Goal: Task Accomplishment & Management: Manage account settings

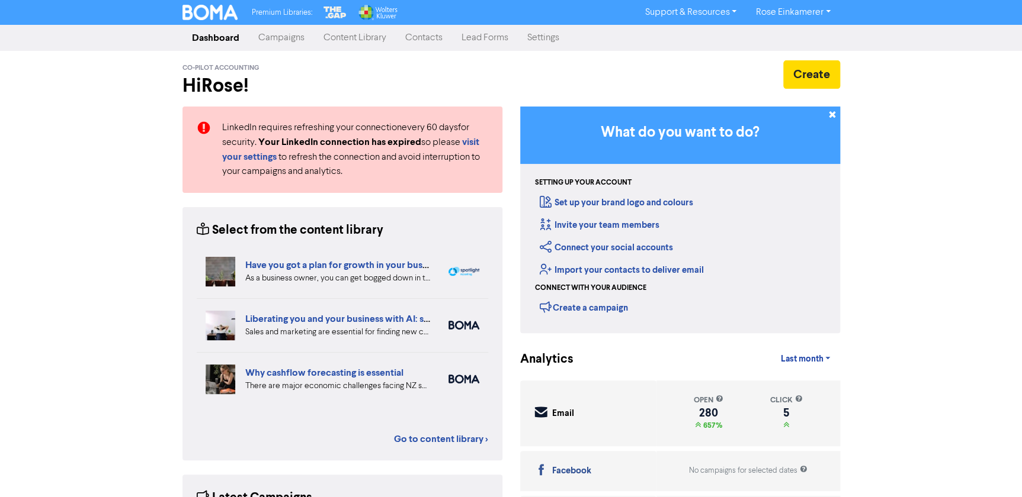
click at [278, 44] on link "Campaigns" at bounding box center [281, 38] width 65 height 24
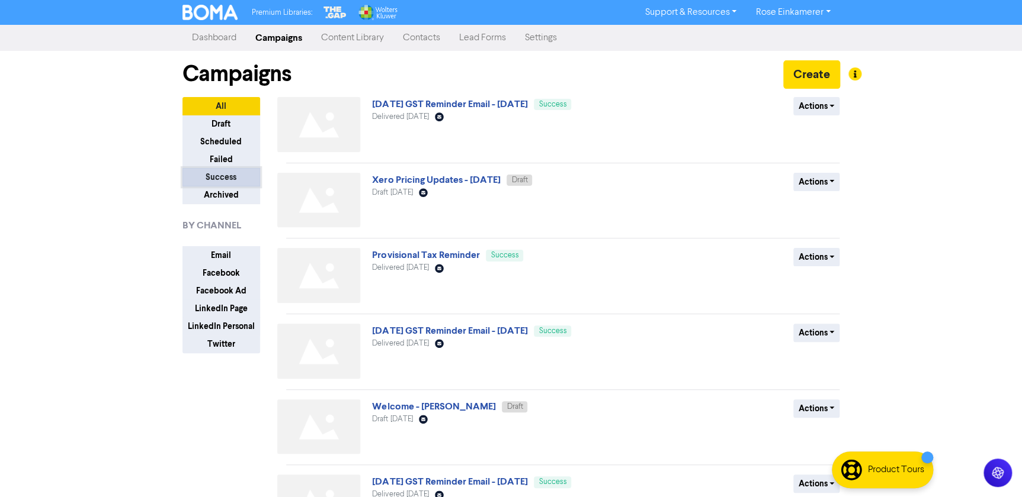
click at [222, 176] on button "Success" at bounding box center [221, 177] width 78 height 18
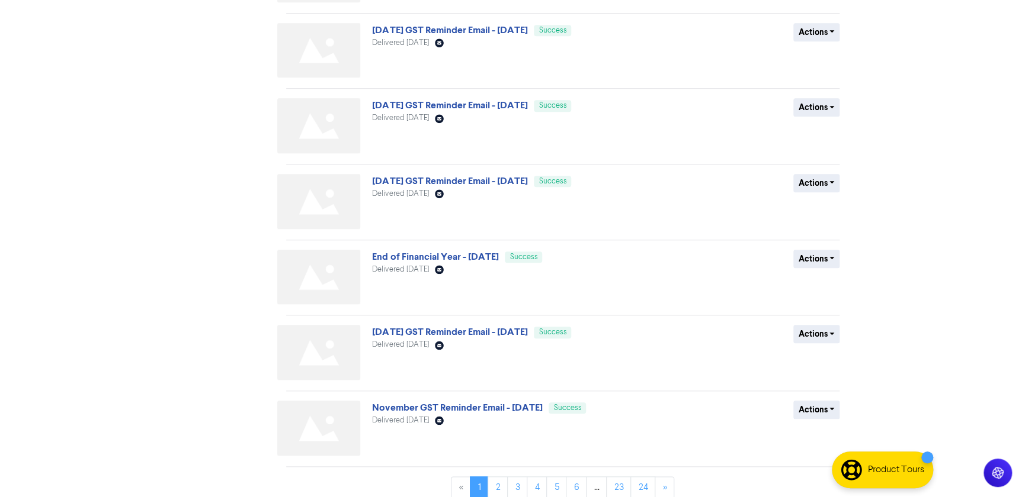
scroll to position [387, 0]
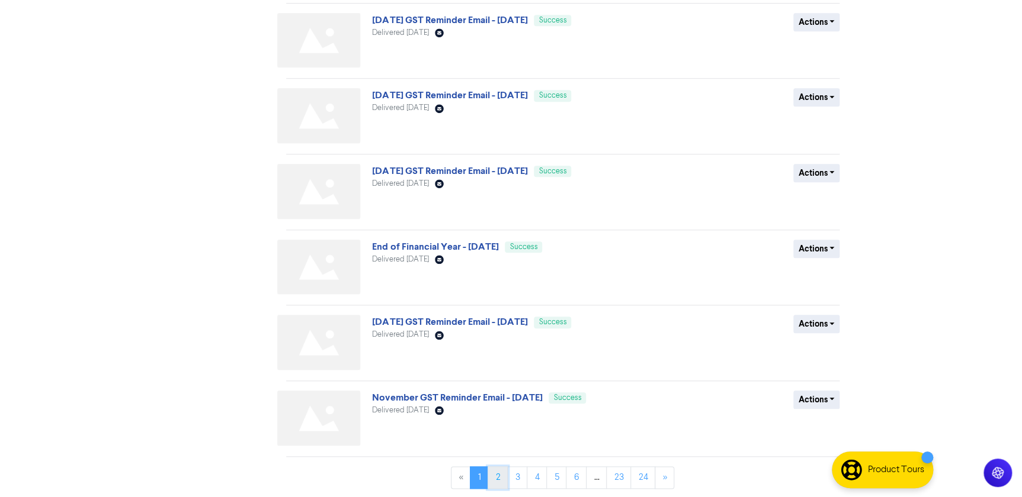
click at [493, 475] on link "2" at bounding box center [497, 478] width 20 height 23
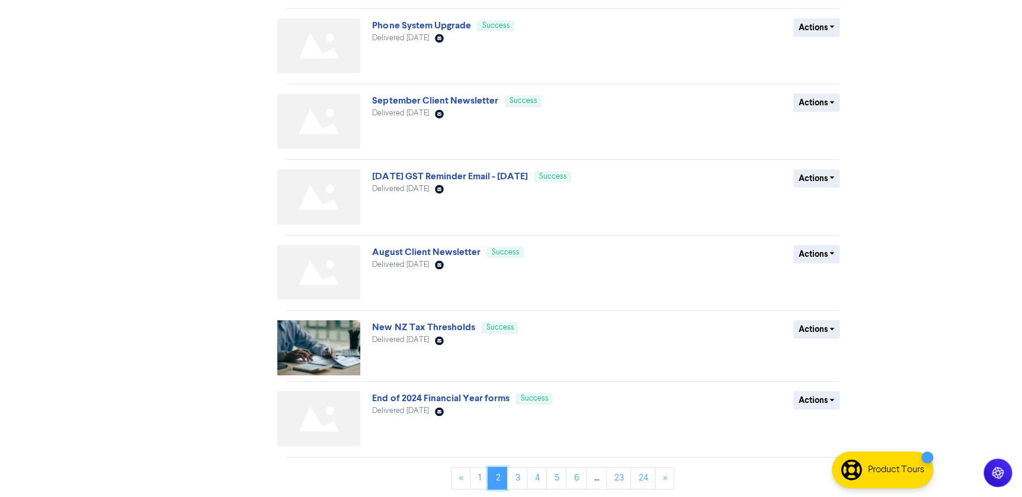
scroll to position [383, 0]
click at [521, 478] on link "3" at bounding box center [517, 477] width 20 height 23
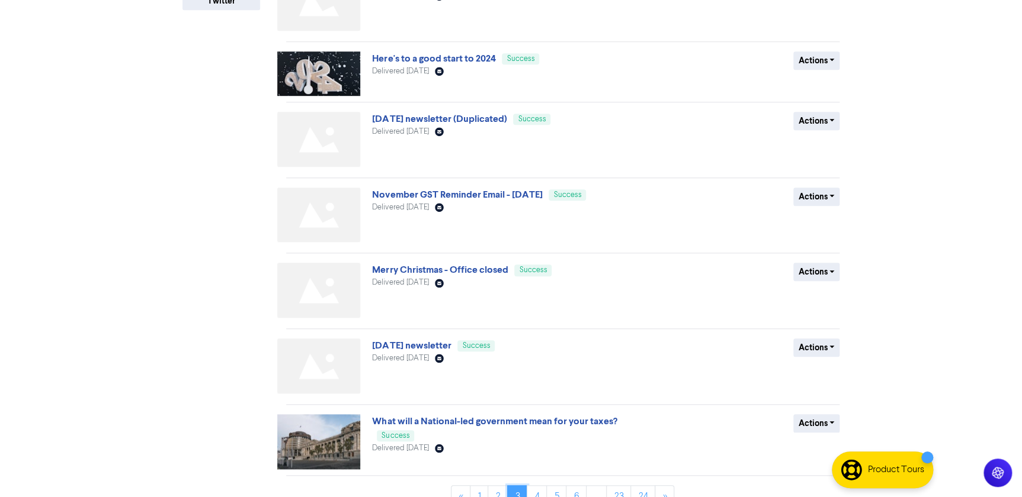
scroll to position [363, 0]
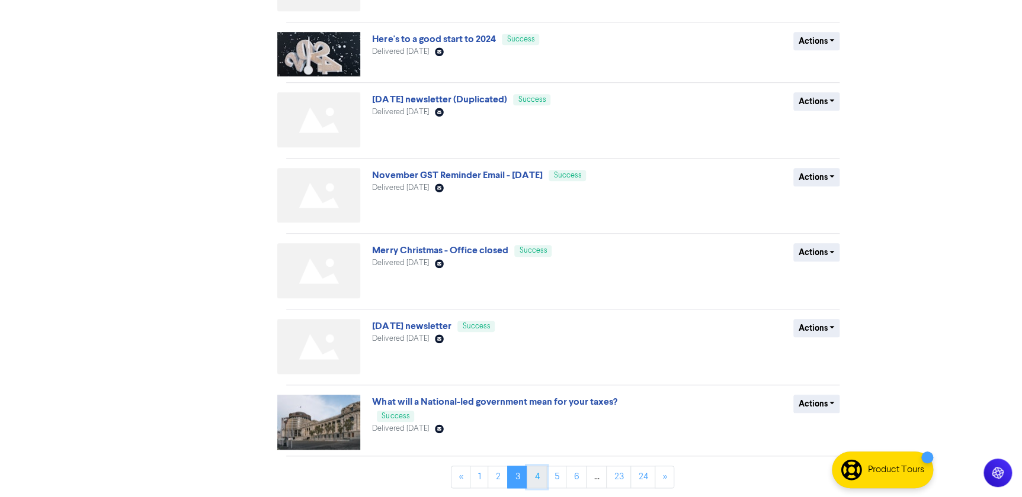
click at [537, 479] on link "4" at bounding box center [537, 477] width 20 height 23
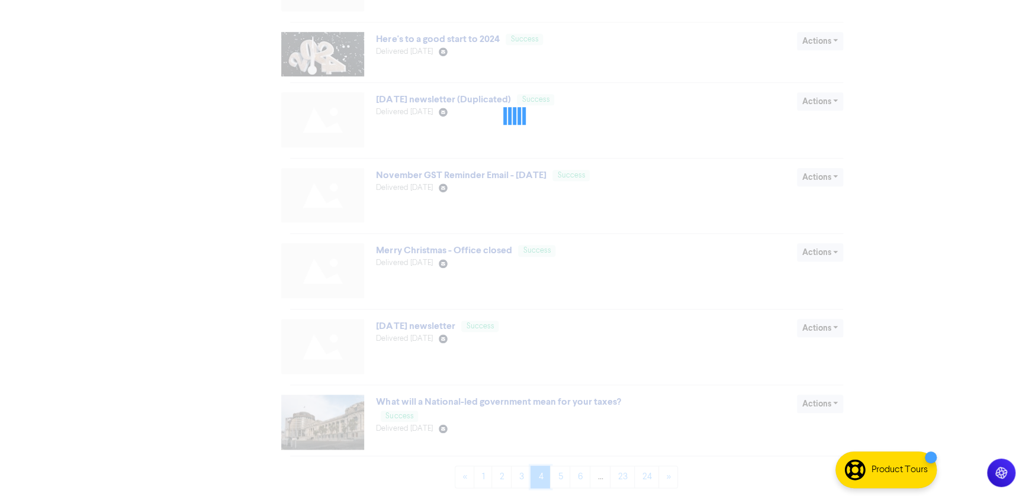
scroll to position [0, 0]
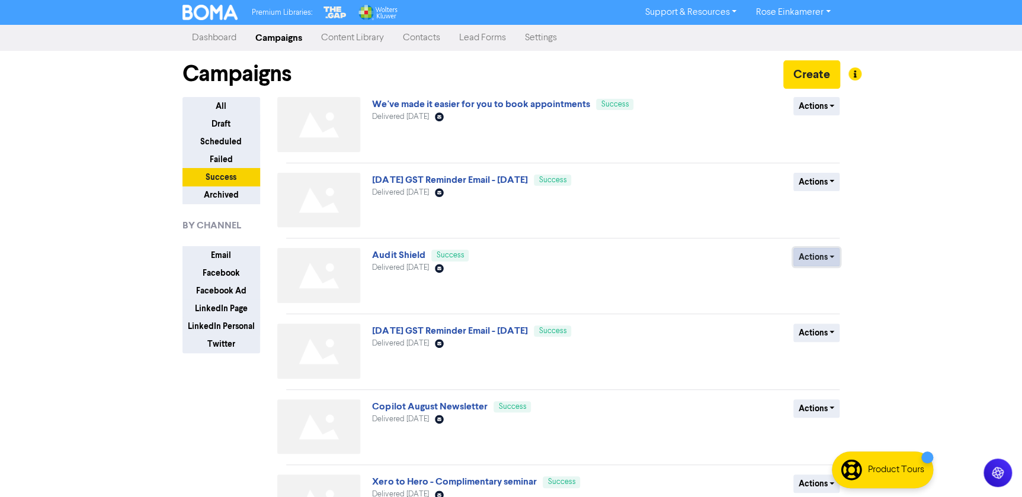
click at [813, 258] on button "Actions" at bounding box center [816, 257] width 47 height 18
click at [823, 284] on button "Duplicate" at bounding box center [841, 282] width 94 height 19
click at [222, 120] on button "Draft" at bounding box center [221, 124] width 78 height 18
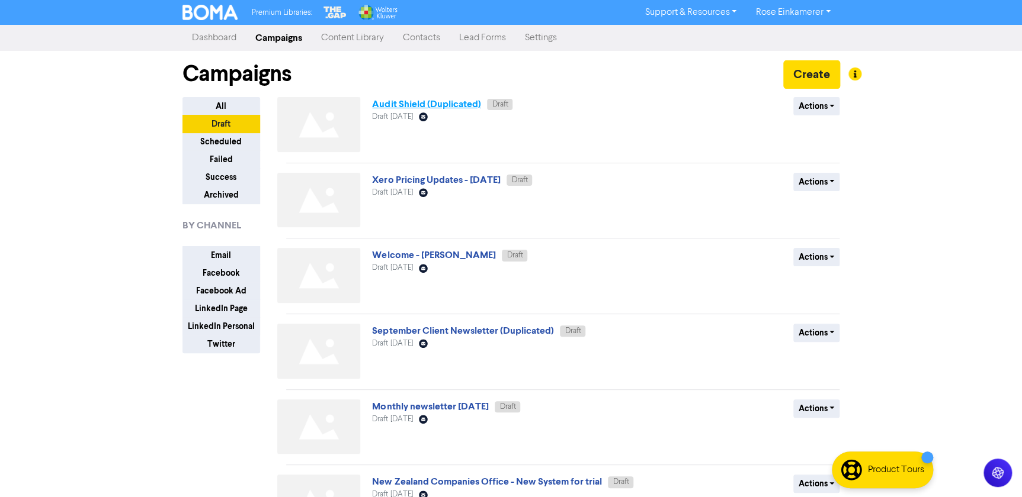
click at [428, 107] on link "Audit Shield (Duplicated)" at bounding box center [426, 104] width 108 height 12
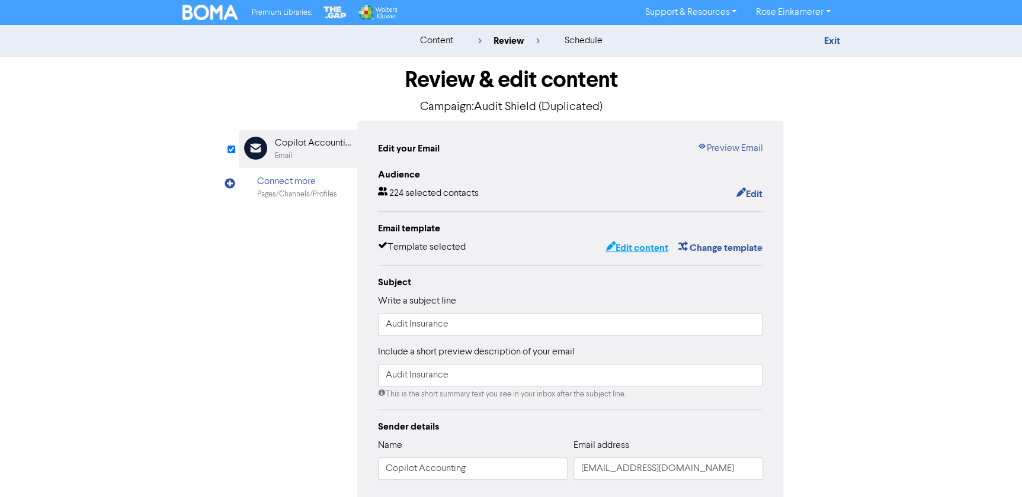
click at [652, 245] on button "Edit content" at bounding box center [636, 247] width 63 height 15
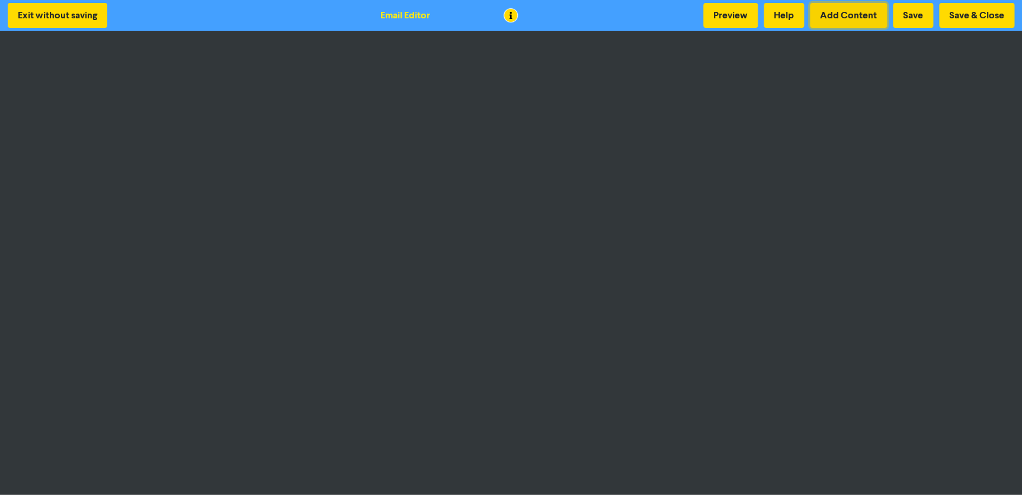
click at [859, 20] on button "Add Content" at bounding box center [848, 15] width 77 height 25
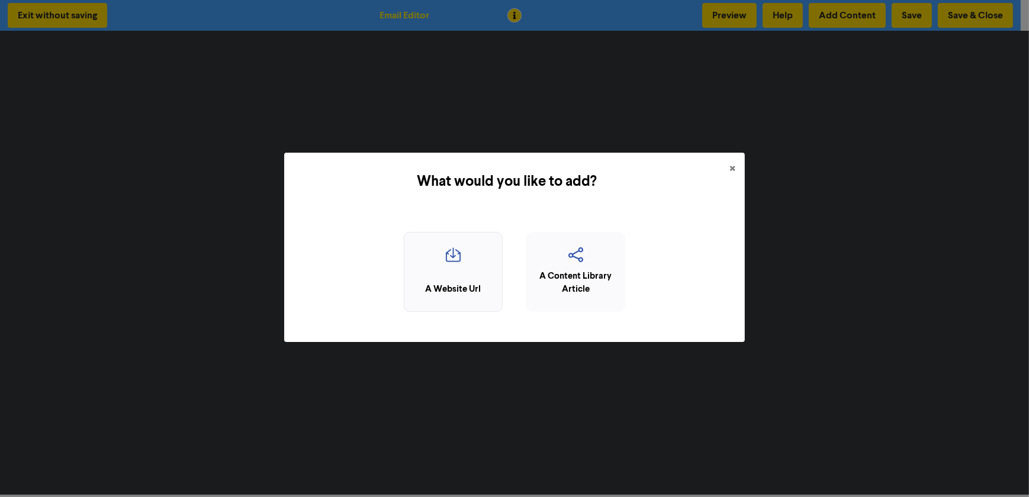
click at [452, 282] on div "A Website Url" at bounding box center [453, 272] width 99 height 80
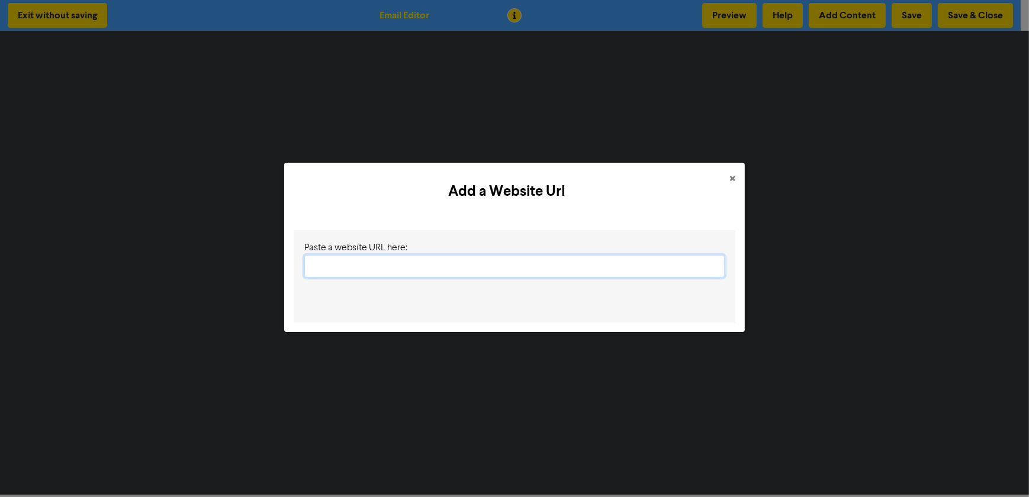
click at [580, 272] on input "text" at bounding box center [514, 266] width 421 height 23
paste input "[URL][DOMAIN_NAME]"
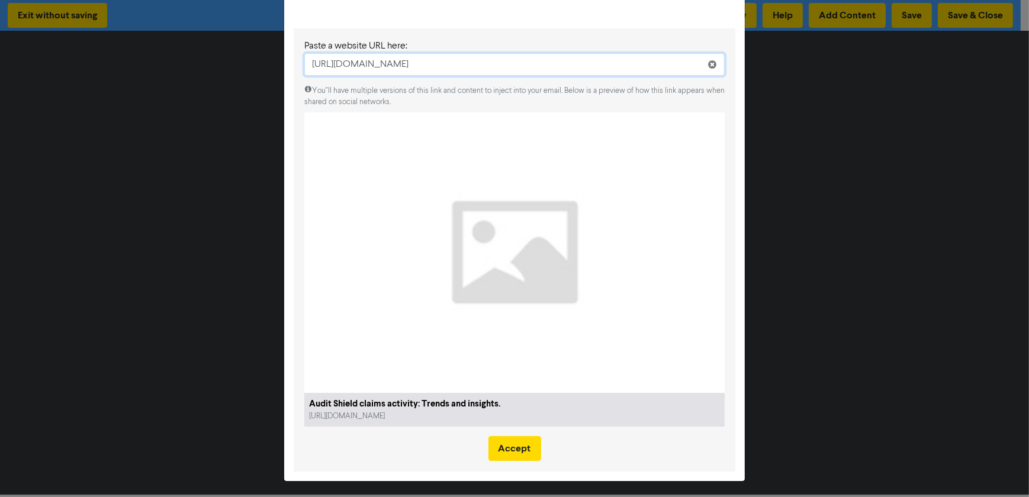
scroll to position [57, 0]
type input "[URL][DOMAIN_NAME]"
click at [512, 455] on button "Accept" at bounding box center [515, 447] width 53 height 25
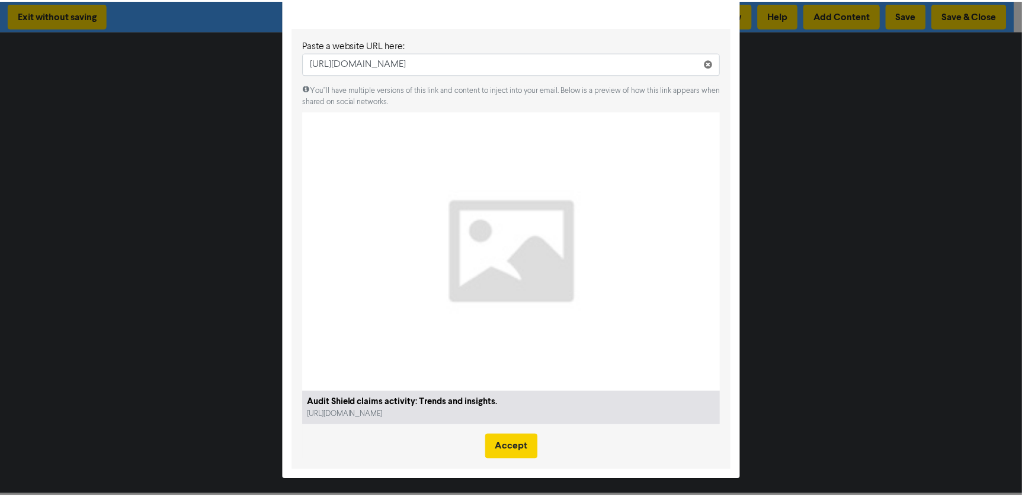
scroll to position [0, 0]
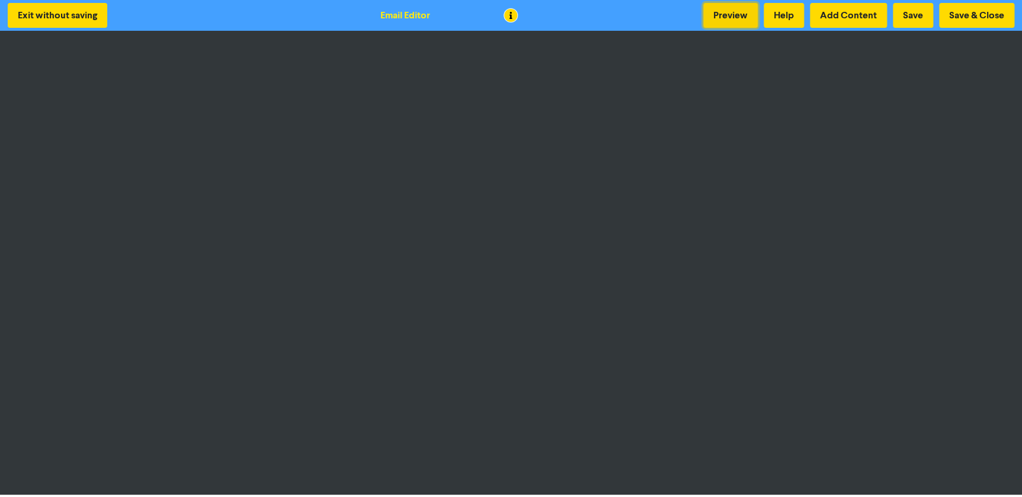
click at [719, 8] on button "Preview" at bounding box center [730, 15] width 54 height 25
click at [965, 20] on button "Save & Close" at bounding box center [976, 15] width 75 height 25
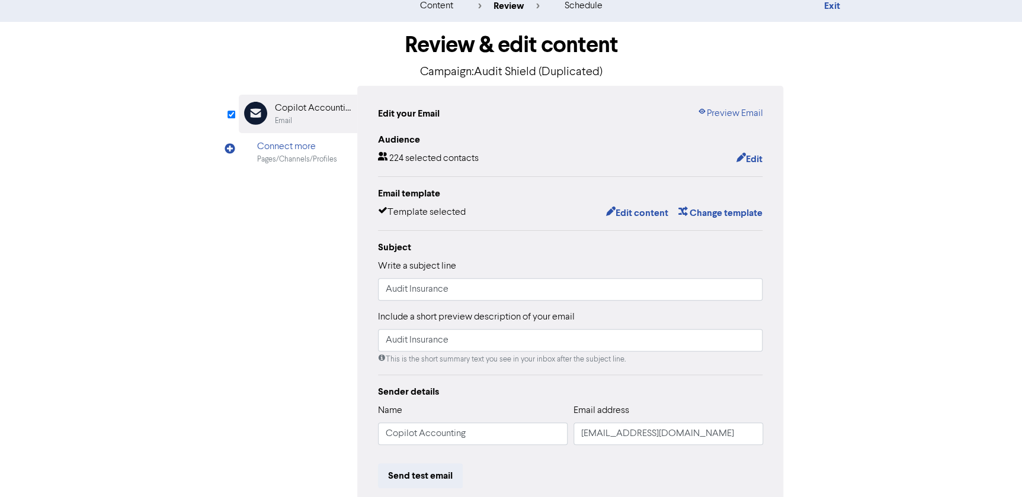
scroll to position [53, 0]
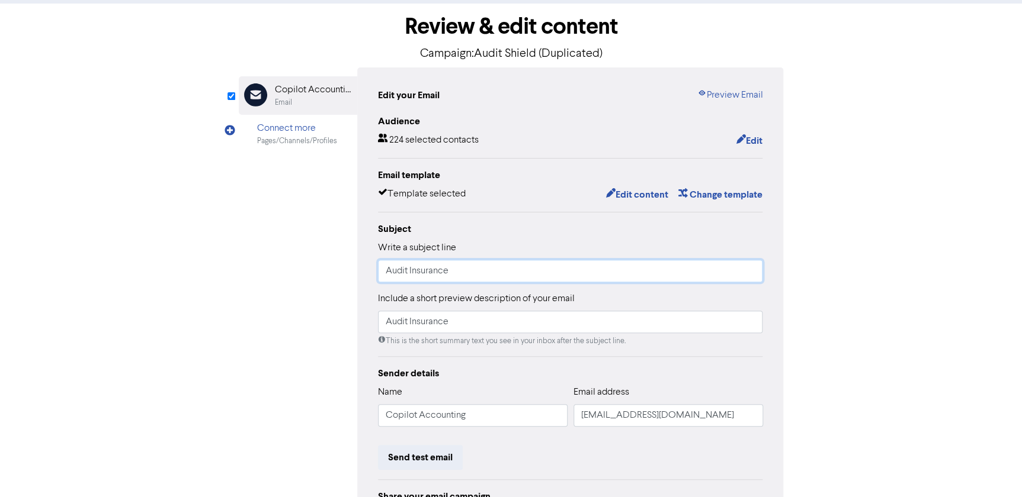
click at [499, 273] on input "Audit Insurance" at bounding box center [570, 271] width 385 height 23
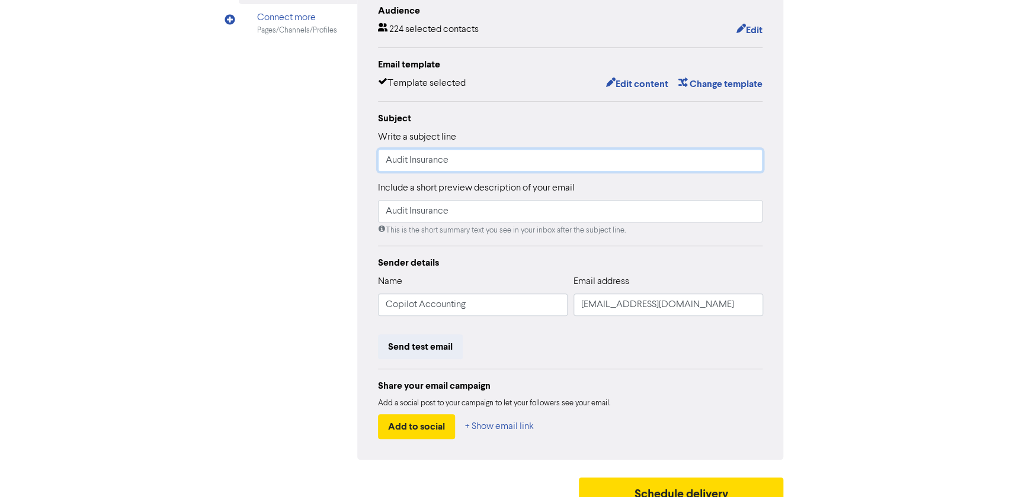
scroll to position [179, 0]
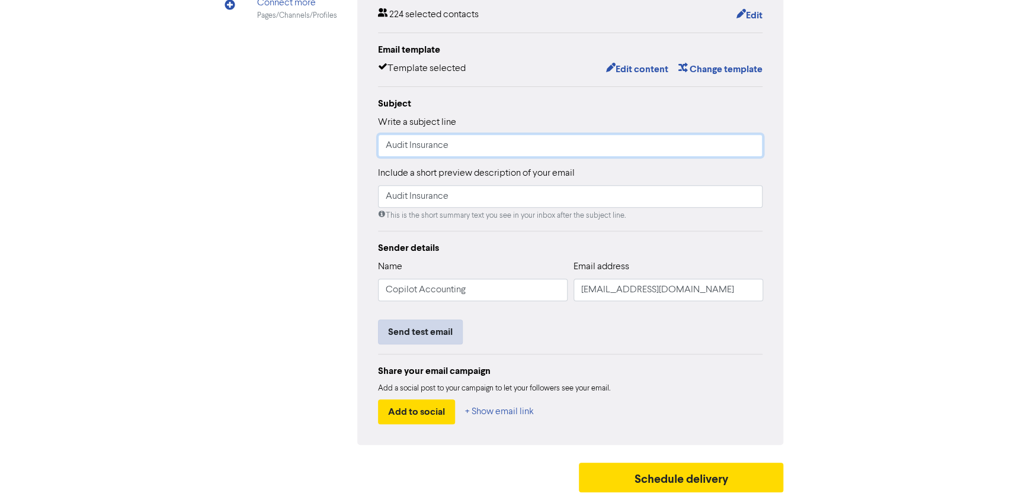
type input "Audit Insurance"
click at [438, 328] on button "Send test email" at bounding box center [420, 332] width 85 height 25
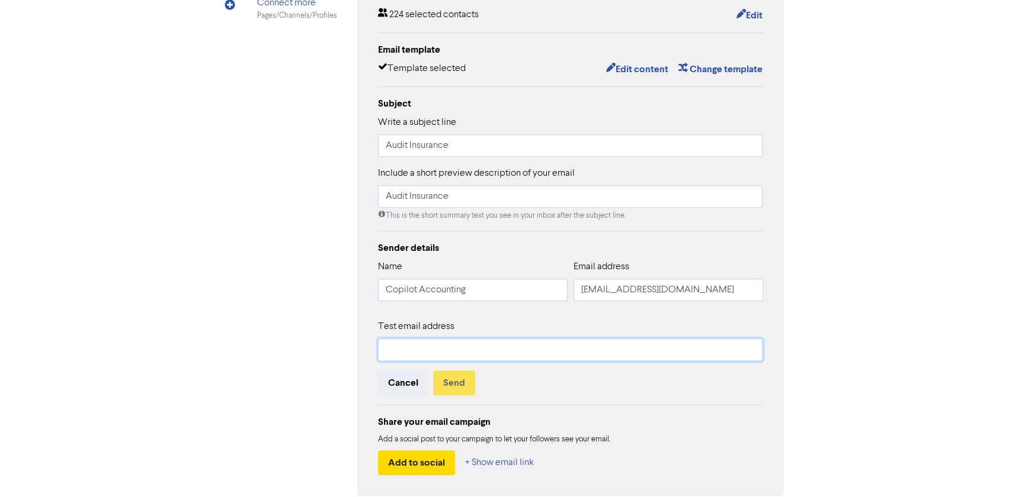
click at [442, 351] on input "text" at bounding box center [570, 350] width 385 height 23
type input "[EMAIL_ADDRESS][DOMAIN_NAME]"
click at [444, 389] on button "Send" at bounding box center [454, 383] width 42 height 25
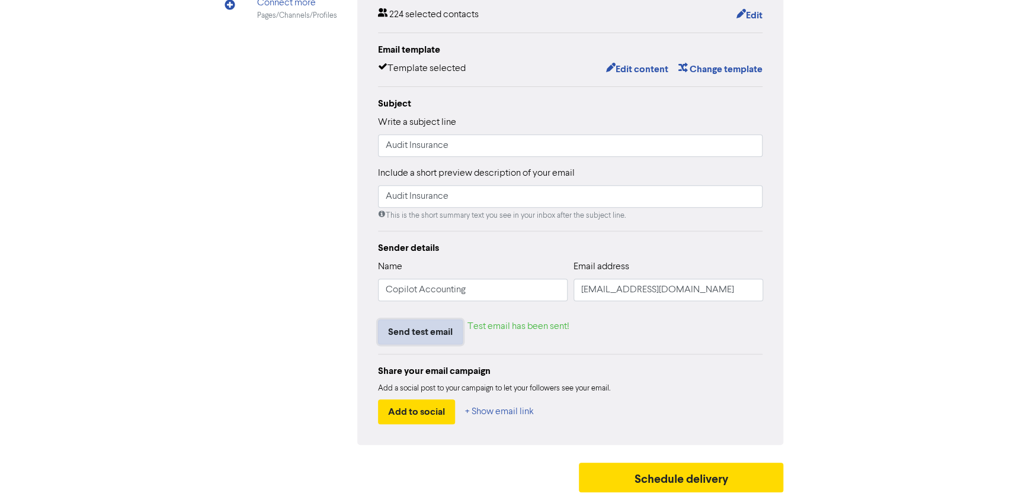
click at [424, 335] on button "Send test email" at bounding box center [420, 332] width 85 height 25
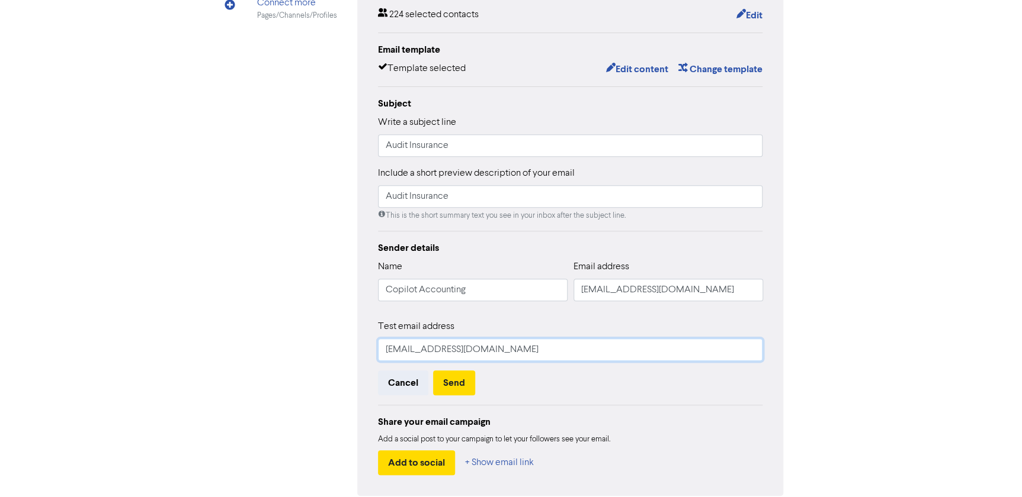
drag, startPoint x: 515, startPoint y: 353, endPoint x: 310, endPoint y: 328, distance: 207.0
click at [310, 328] on div "Email Created with Sketch. Copilot Accounting Email Connect more Pages/Channels…" at bounding box center [511, 219] width 545 height 554
click at [521, 347] on input "[EMAIL_ADDRESS][DOMAIN_NAME]" at bounding box center [570, 350] width 385 height 23
click at [511, 352] on input "[EMAIL_ADDRESS][DOMAIN_NAME]" at bounding box center [570, 350] width 385 height 23
drag, startPoint x: 515, startPoint y: 342, endPoint x: 334, endPoint y: 314, distance: 183.4
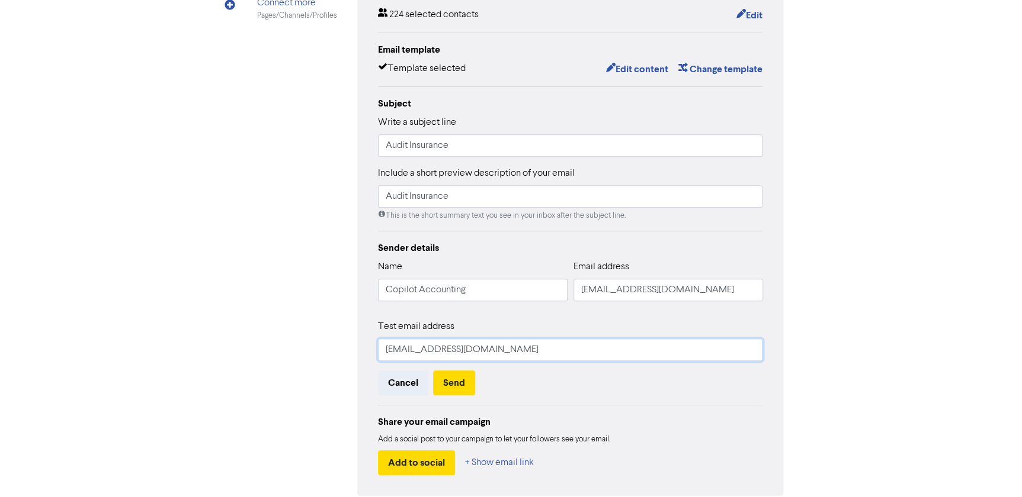
click at [334, 314] on div "Email Created with Sketch. Copilot Accounting Email Connect more Pages/Channels…" at bounding box center [511, 219] width 545 height 554
type input "[EMAIL_ADDRESS][DOMAIN_NAME]"
click at [451, 388] on button "Send" at bounding box center [454, 383] width 42 height 25
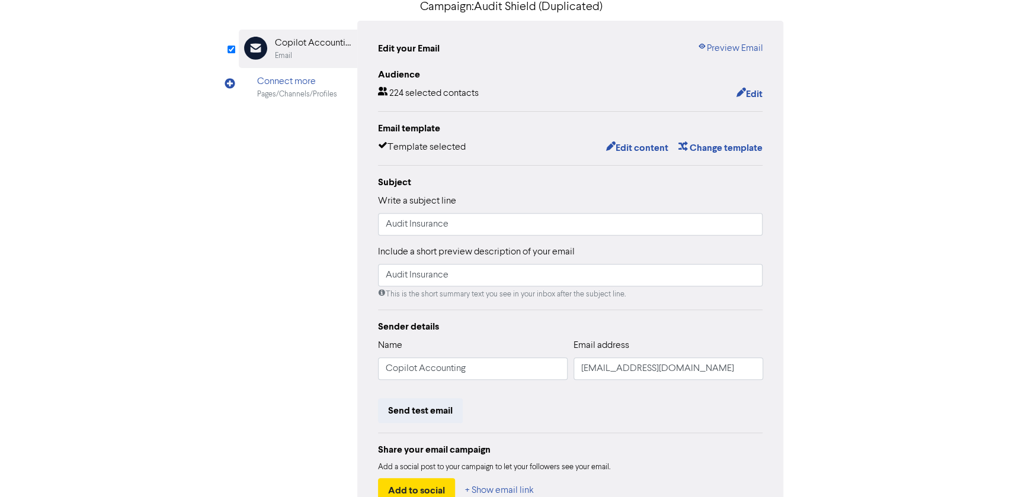
scroll to position [0, 0]
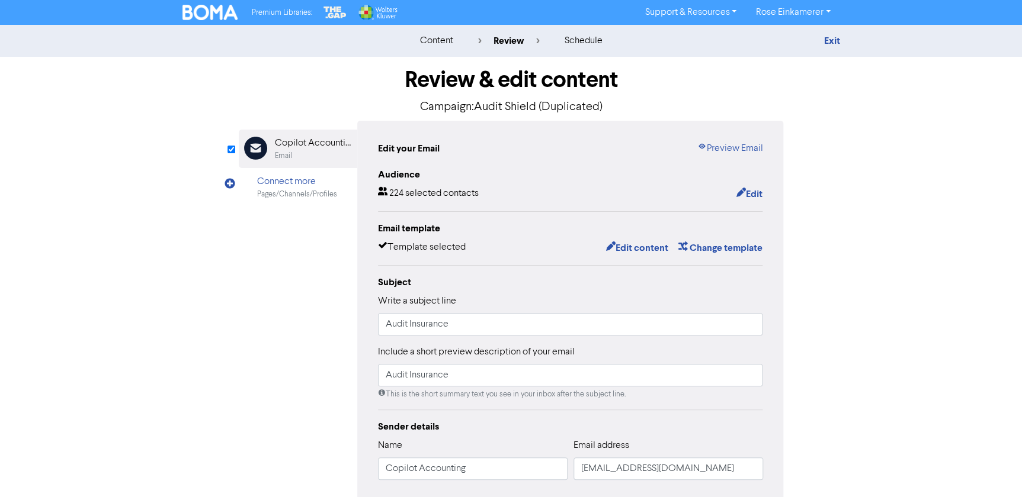
click at [263, 3] on div "Premium Libraries: Support & Resources Video Tutorials FAQ & Guides Marketing E…" at bounding box center [511, 12] width 675 height 19
click at [219, 12] on img at bounding box center [210, 12] width 56 height 15
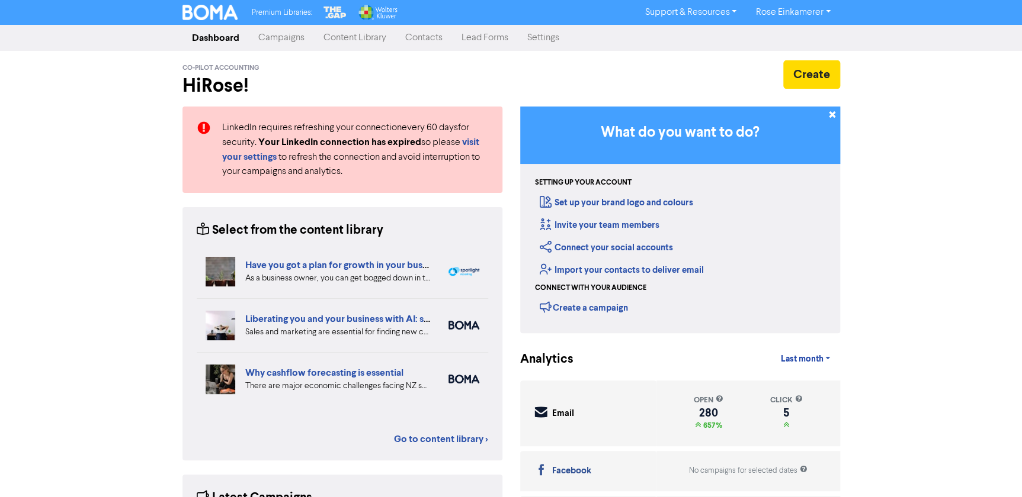
click at [297, 47] on link "Campaigns" at bounding box center [281, 38] width 65 height 24
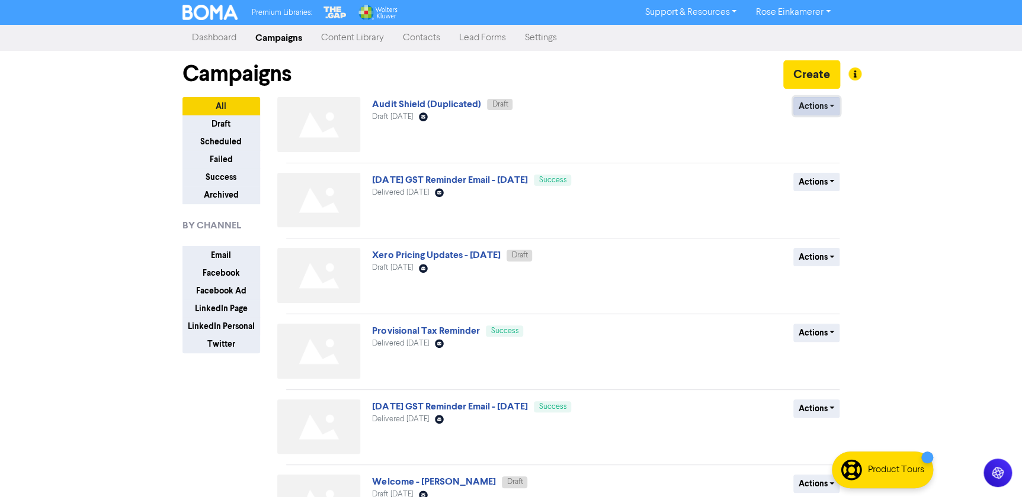
click at [825, 107] on button "Actions" at bounding box center [816, 106] width 47 height 18
click at [841, 171] on button "Rename" at bounding box center [841, 169] width 94 height 19
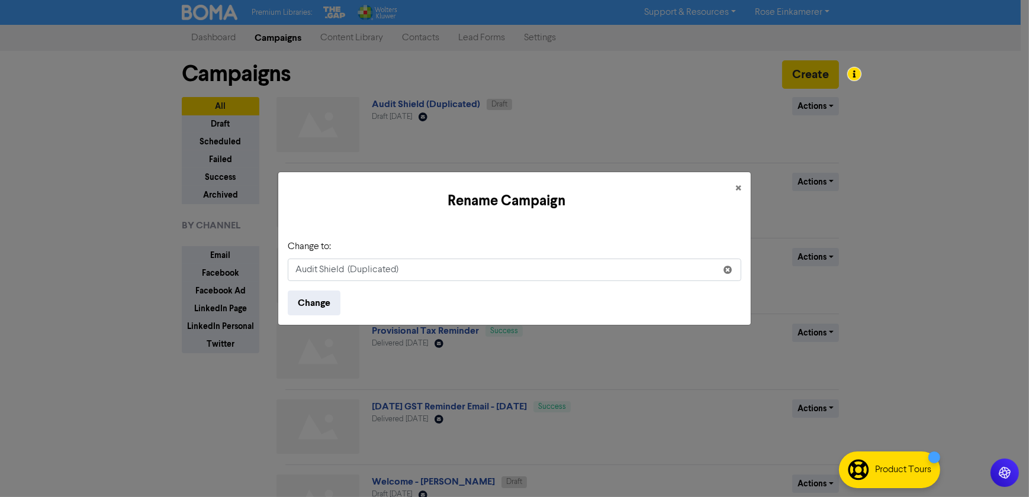
click at [426, 266] on input "Audit Shield (Duplicated)" at bounding box center [515, 270] width 454 height 23
drag, startPoint x: 409, startPoint y: 271, endPoint x: 349, endPoint y: 261, distance: 60.1
click at [349, 261] on input "Audit Shield (Duplicated)" at bounding box center [515, 270] width 454 height 23
type input "Audit Shield - 4th September 2025"
click at [299, 300] on button "Change" at bounding box center [314, 303] width 53 height 25
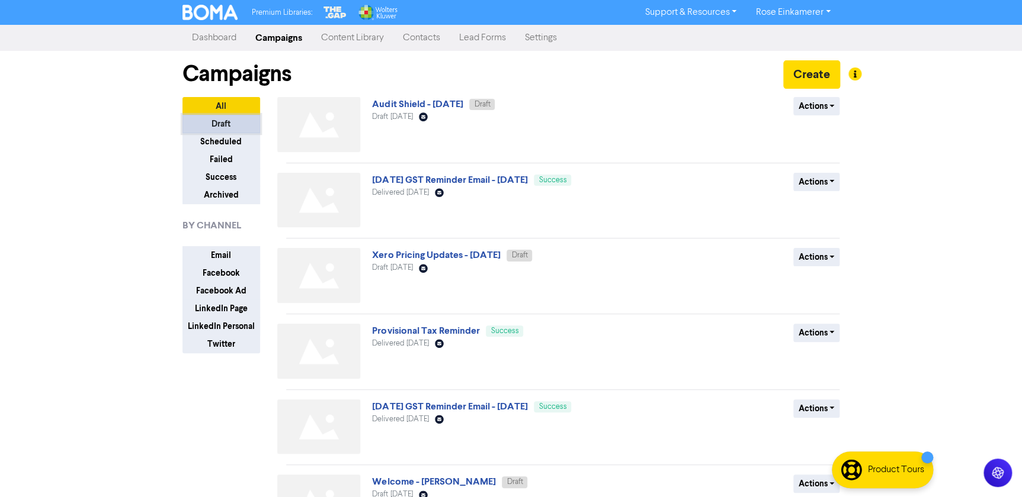
click at [229, 126] on button "Draft" at bounding box center [221, 124] width 78 height 18
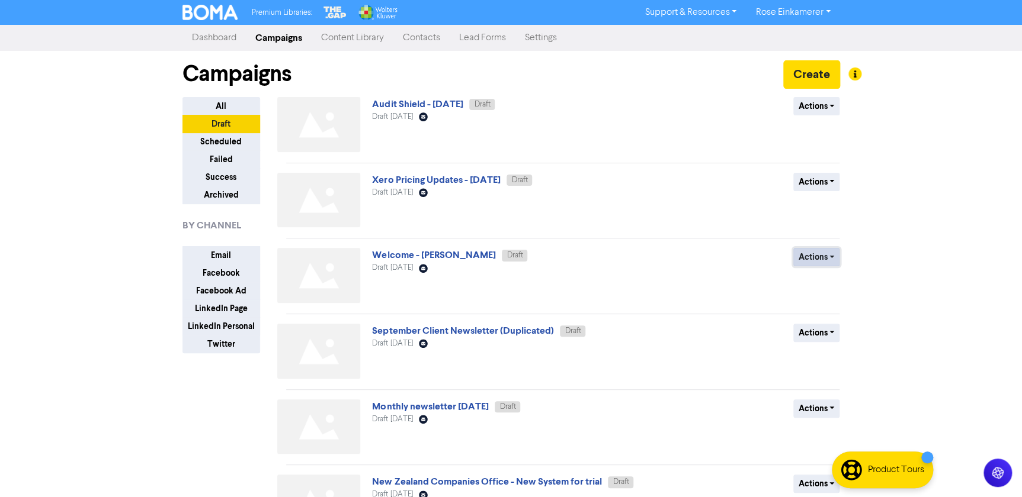
click at [810, 264] on button "Actions" at bounding box center [816, 257] width 47 height 18
drag, startPoint x: 706, startPoint y: 259, endPoint x: 641, endPoint y: 258, distance: 64.6
click at [701, 260] on div "Actions Delete Duplicate Rename Archive" at bounding box center [753, 278] width 191 height 60
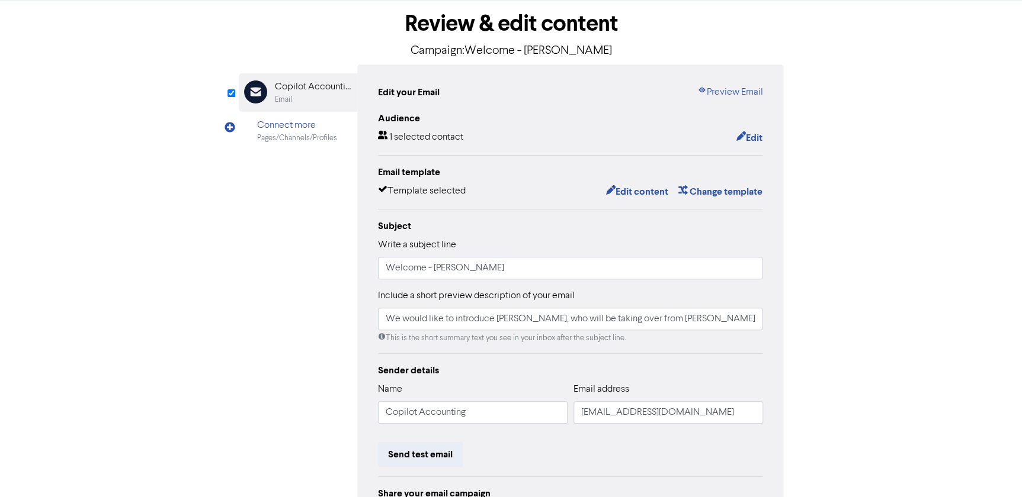
scroll to position [179, 0]
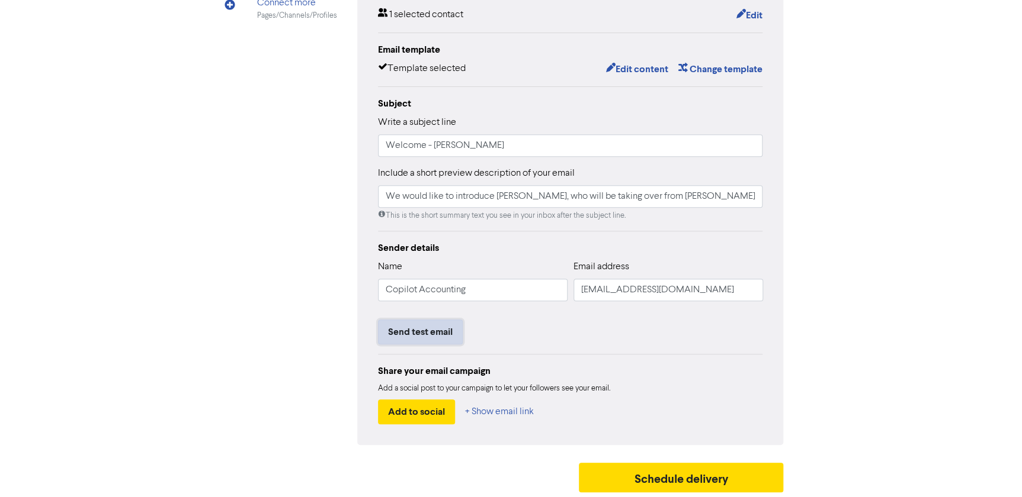
click at [445, 323] on button "Send test email" at bounding box center [420, 332] width 85 height 25
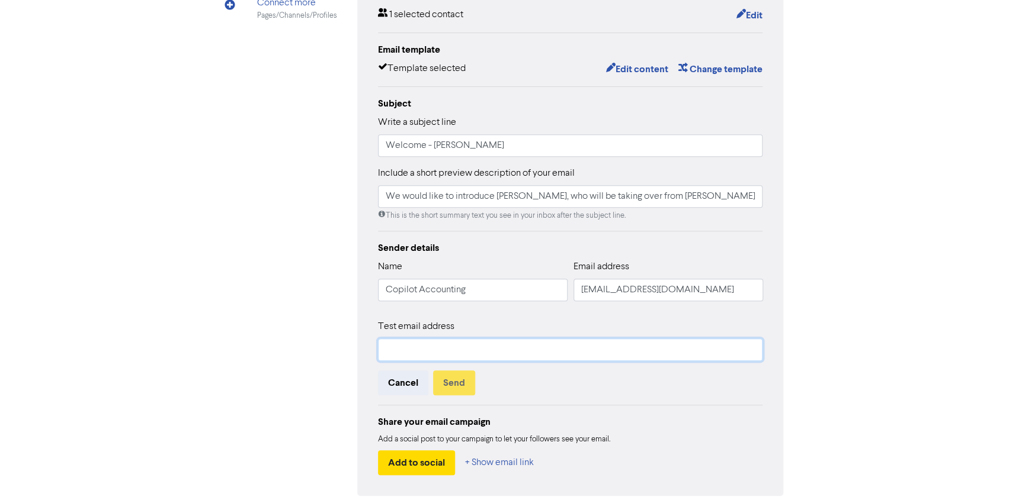
click at [444, 348] on input "text" at bounding box center [570, 350] width 385 height 23
paste input "grant@mycopilot.co.nz"
type input "grant@mycopilot.co.nz"
click at [458, 384] on button "Send" at bounding box center [454, 383] width 42 height 25
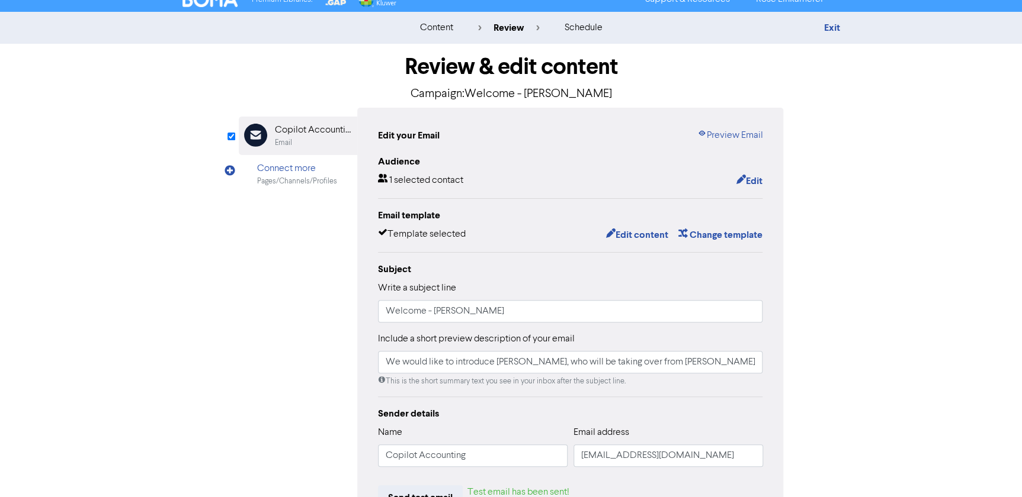
scroll to position [0, 0]
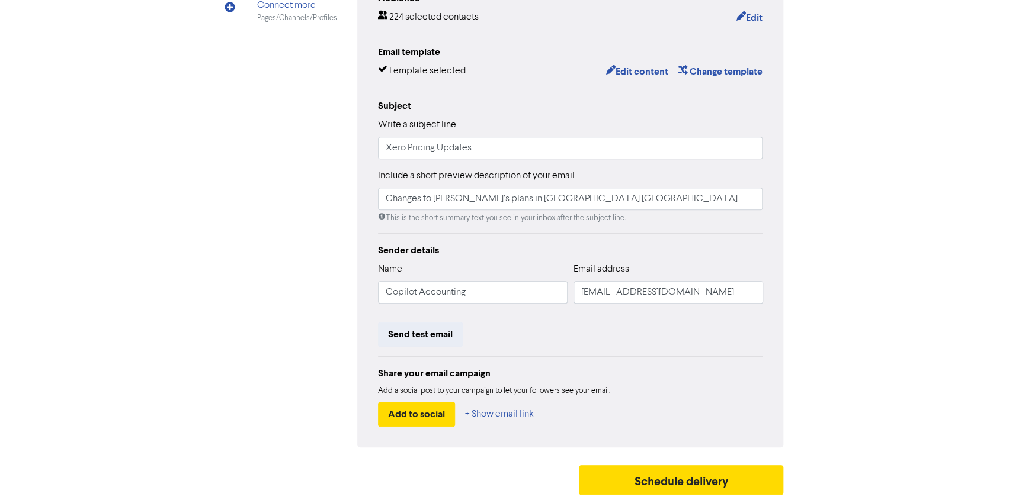
scroll to position [179, 0]
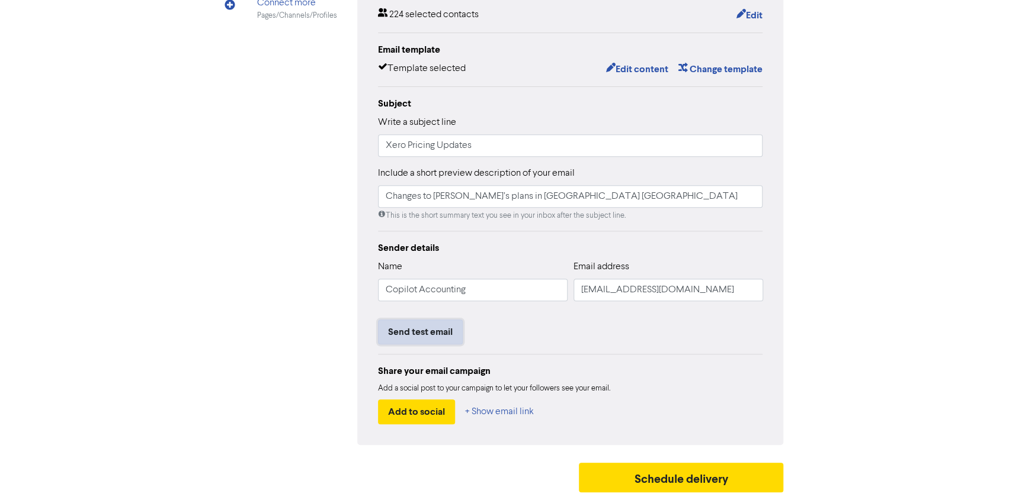
click at [442, 329] on button "Send test email" at bounding box center [420, 332] width 85 height 25
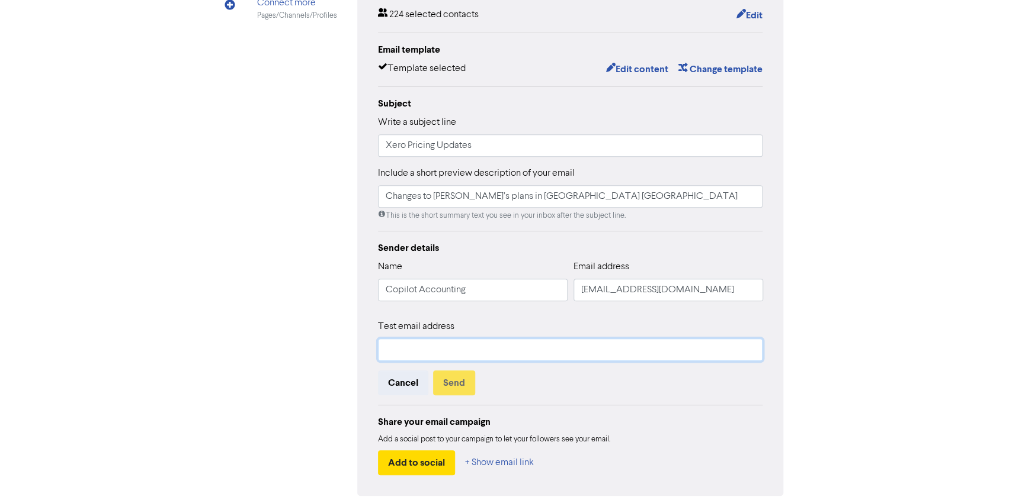
click at [443, 346] on input "text" at bounding box center [570, 350] width 385 height 23
drag, startPoint x: 500, startPoint y: 350, endPoint x: 339, endPoint y: 340, distance: 160.8
click at [340, 340] on div "Email Created with Sketch. Copilot Accounting Email Connect more Pages/Channels…" at bounding box center [511, 219] width 545 height 554
type input "grant@mycopilot.co.nz"
click at [457, 386] on button "Send" at bounding box center [454, 383] width 42 height 25
